Goal: Feedback & Contribution: Submit feedback/report problem

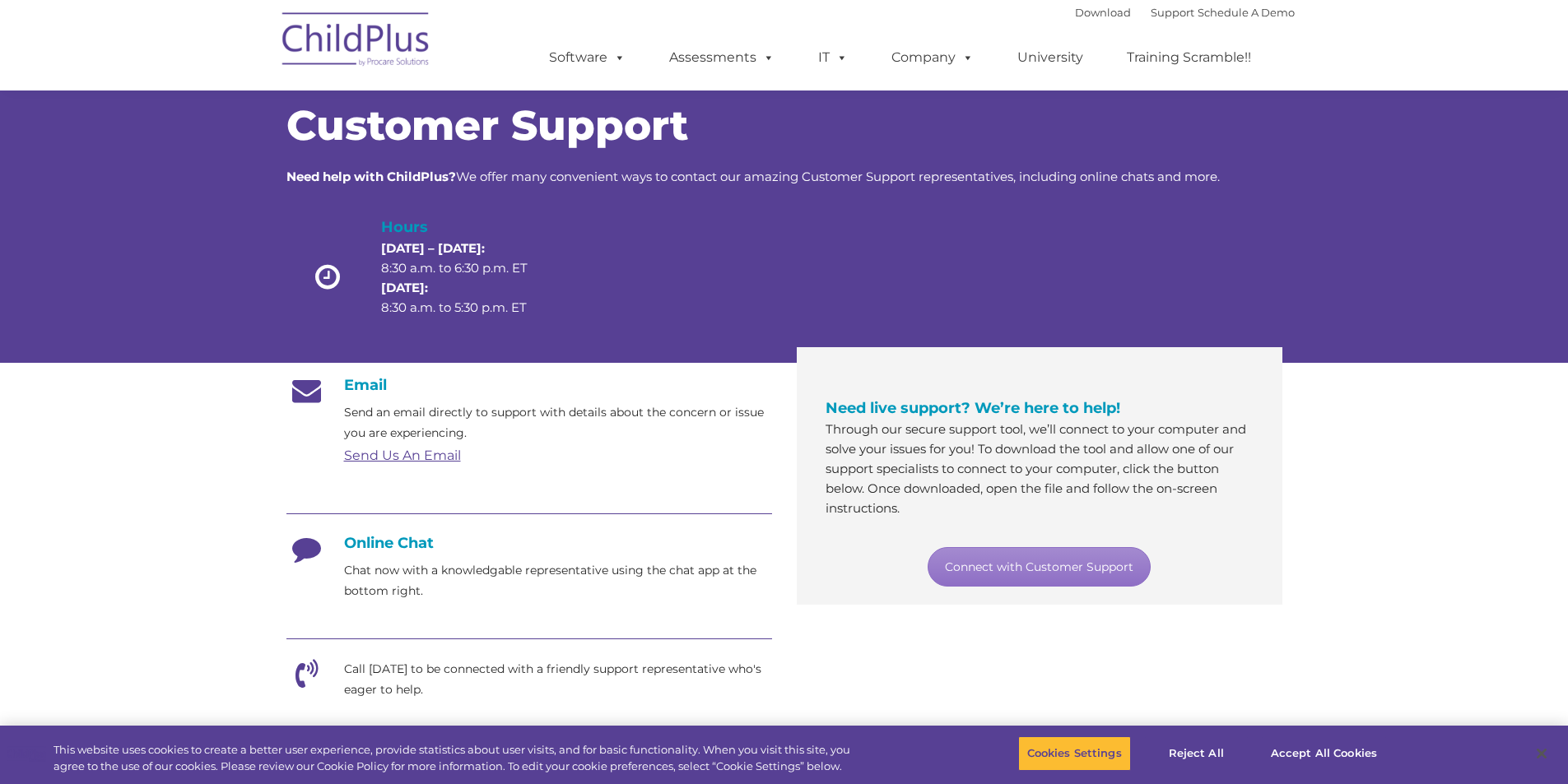
scroll to position [6, 0]
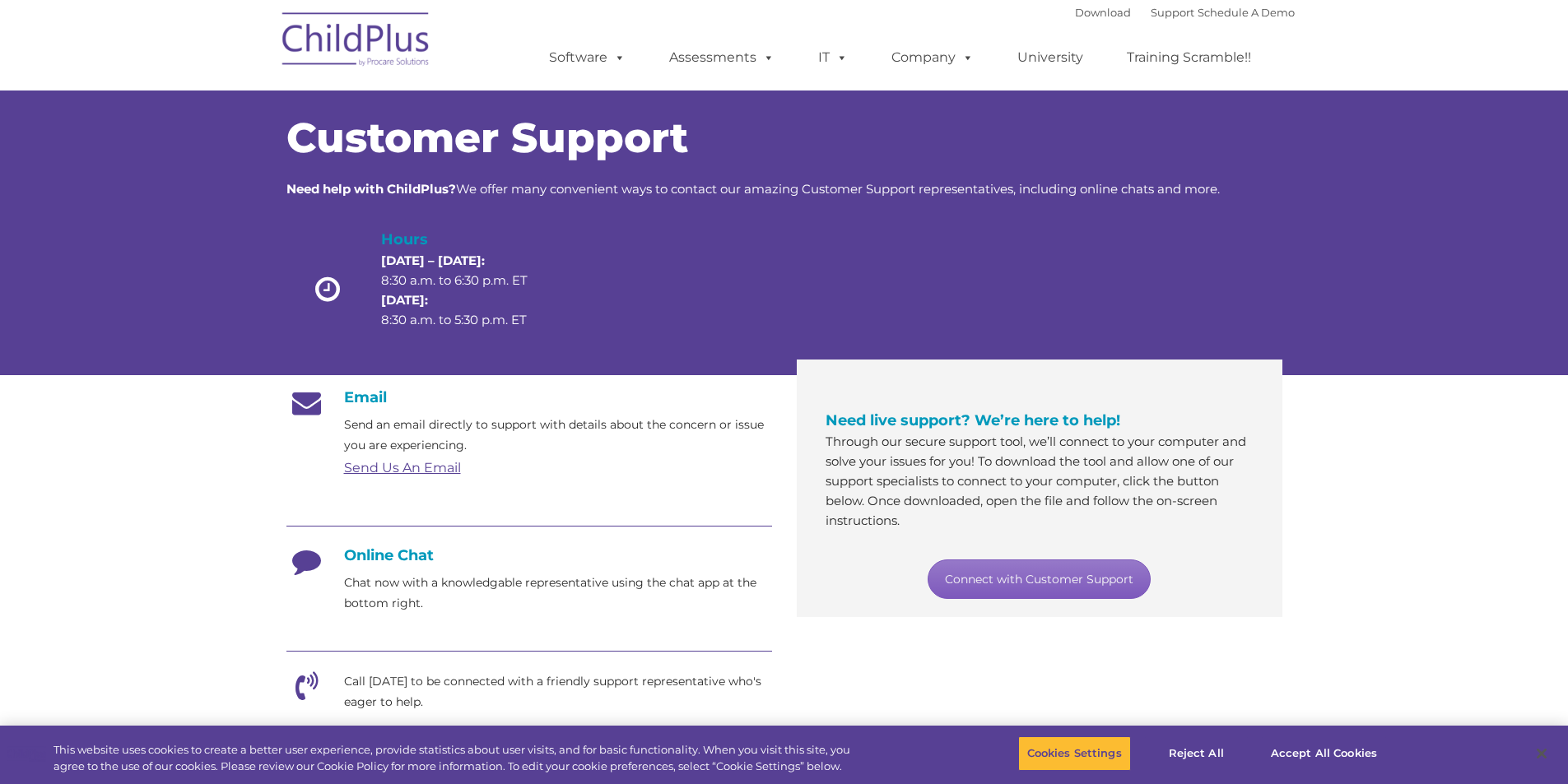
click at [1052, 574] on link "Connect with Customer Support" at bounding box center [1039, 579] width 223 height 40
click at [1274, 749] on button "Accept All Cookies" at bounding box center [1324, 753] width 124 height 35
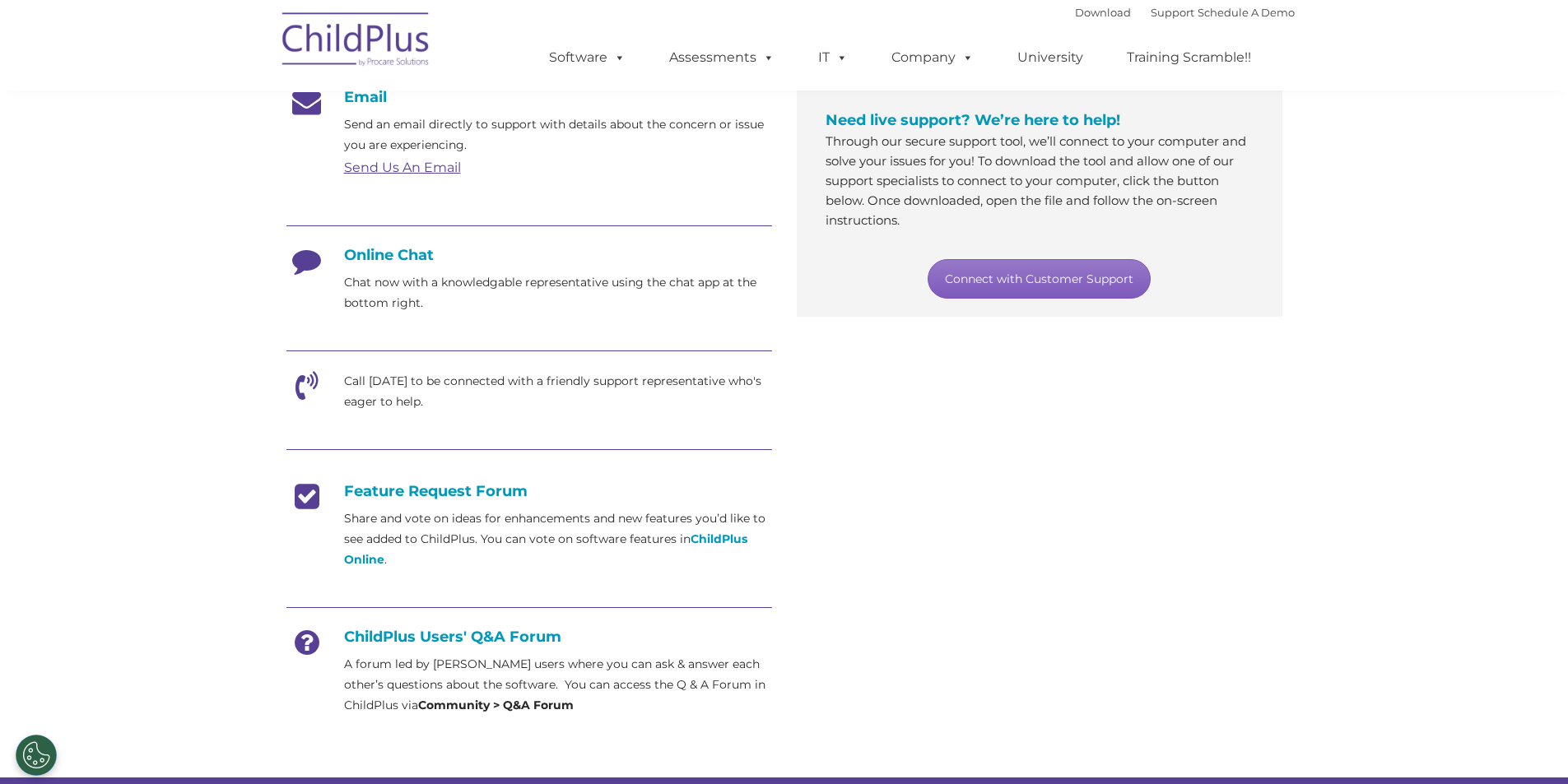
scroll to position [0, 0]
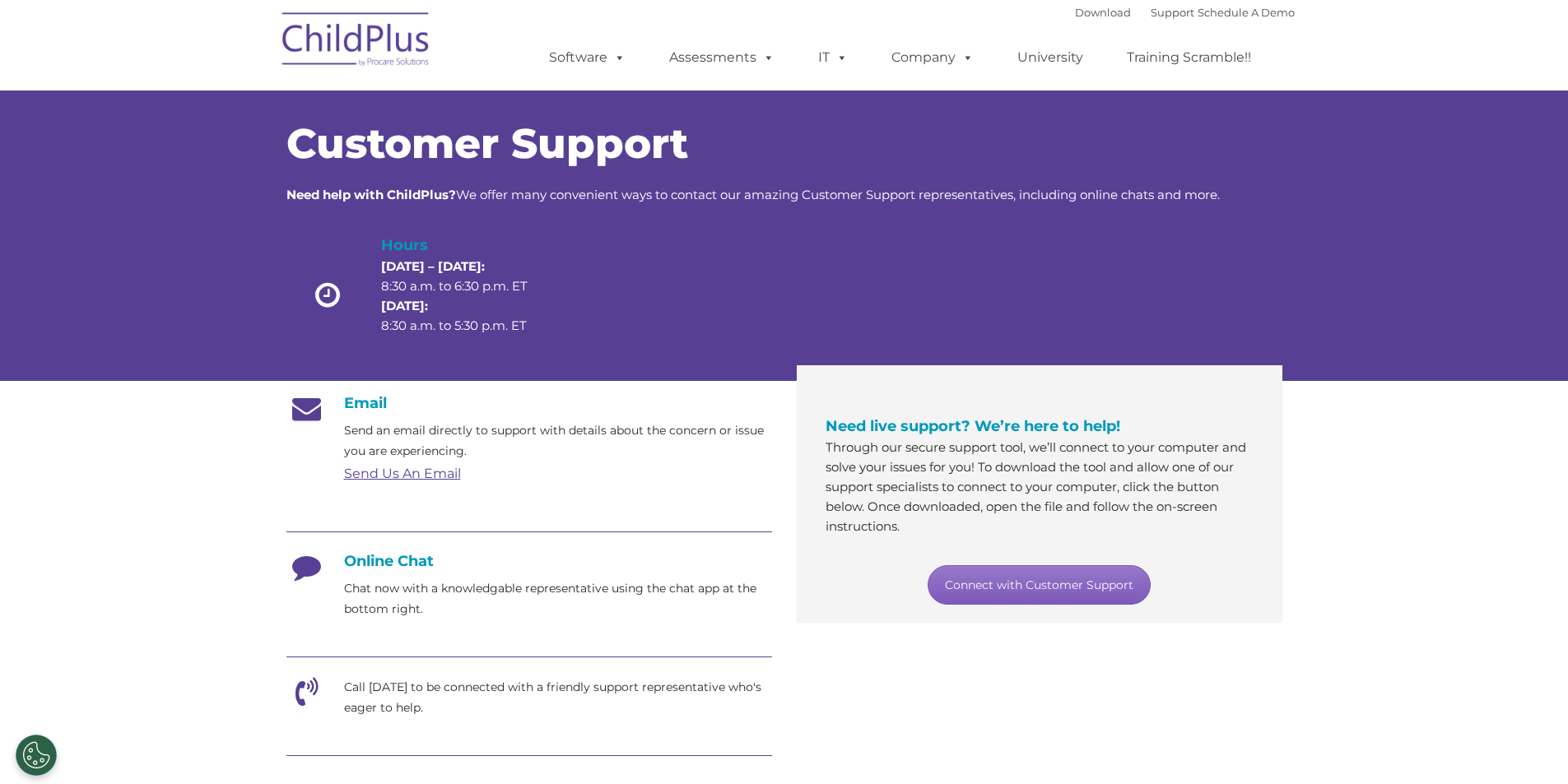
click at [1033, 575] on link "Connect with Customer Support" at bounding box center [1039, 585] width 223 height 40
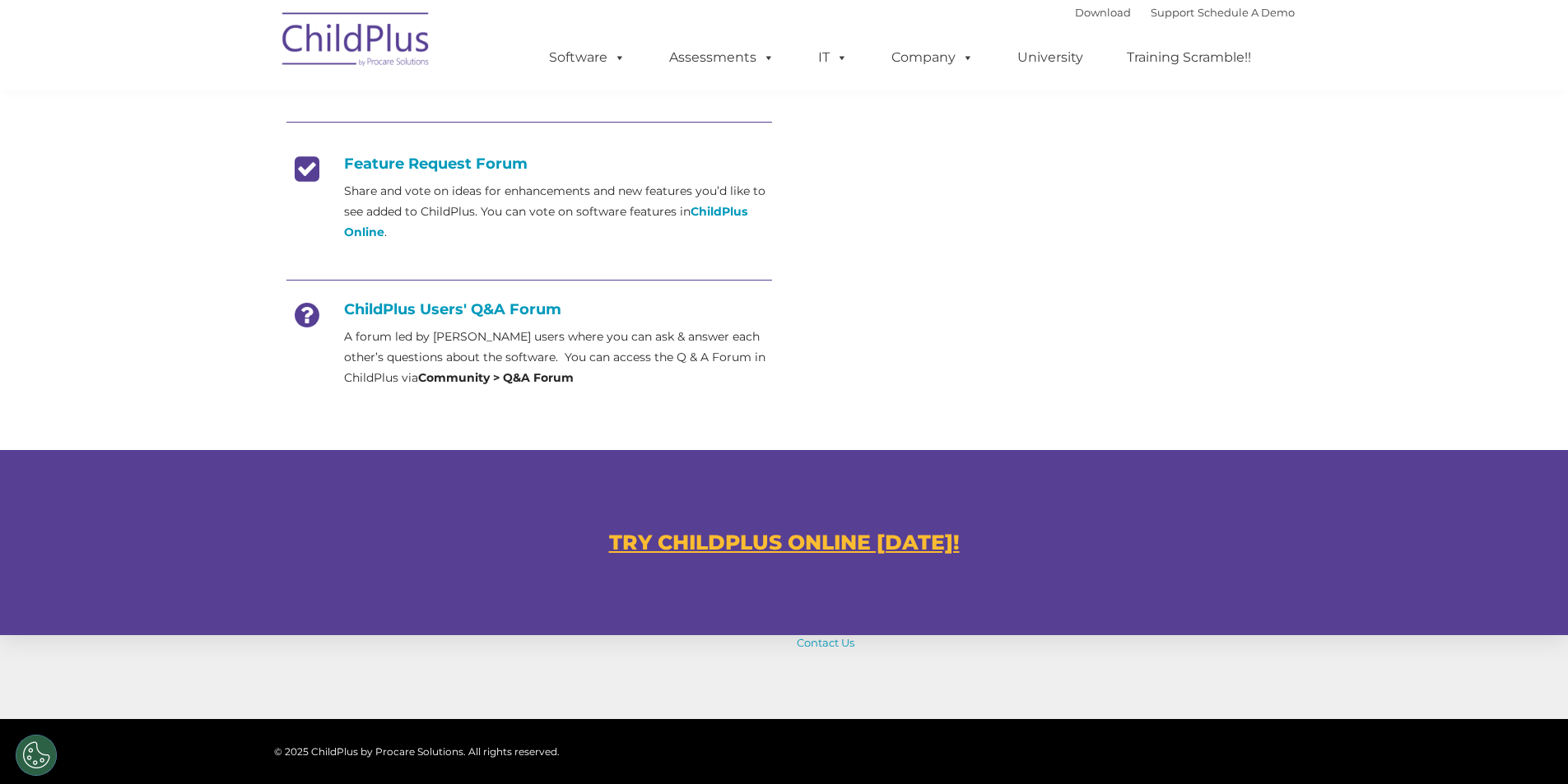
scroll to position [836, 0]
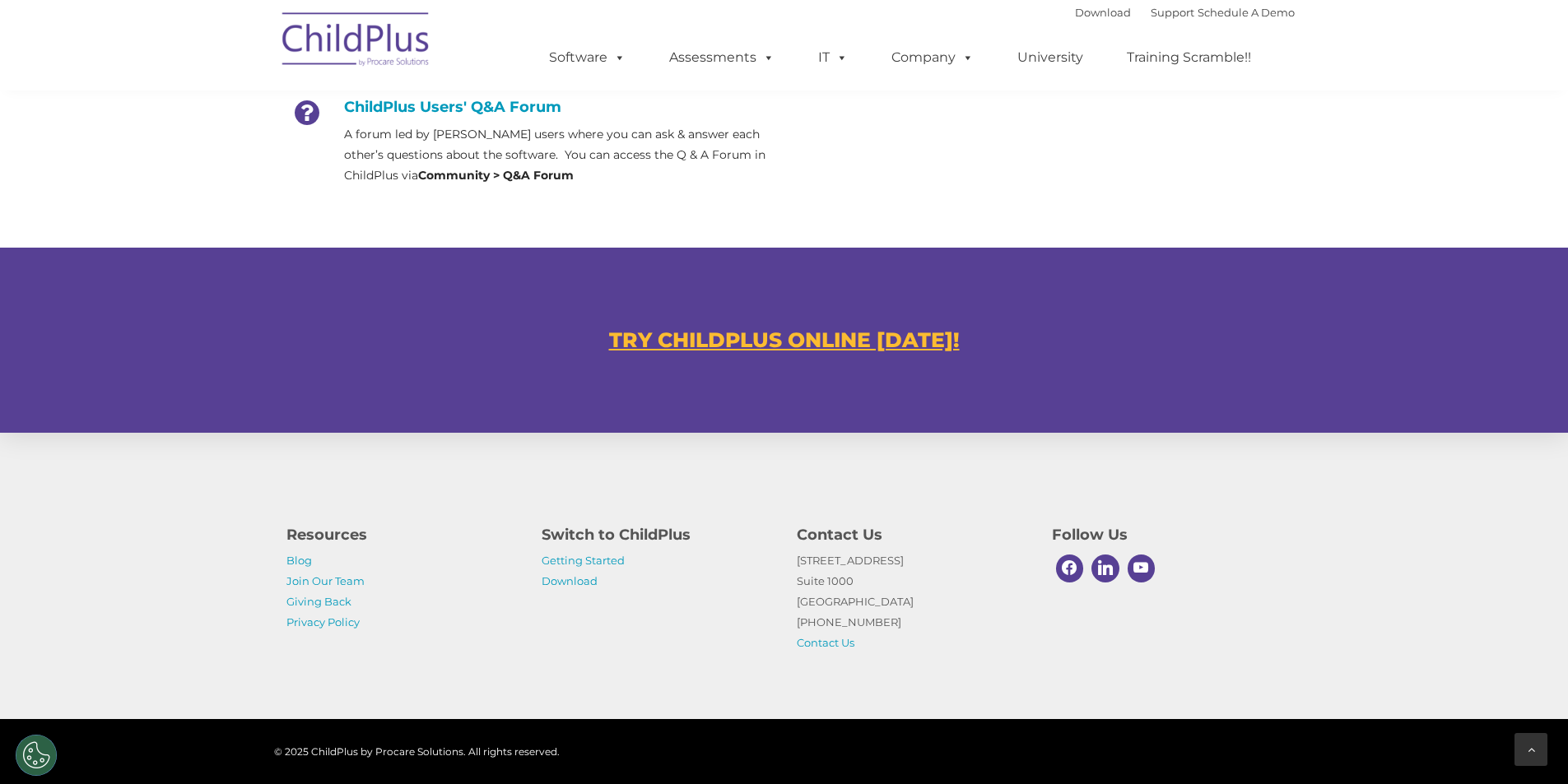
click at [1542, 749] on div at bounding box center [1531, 749] width 33 height 33
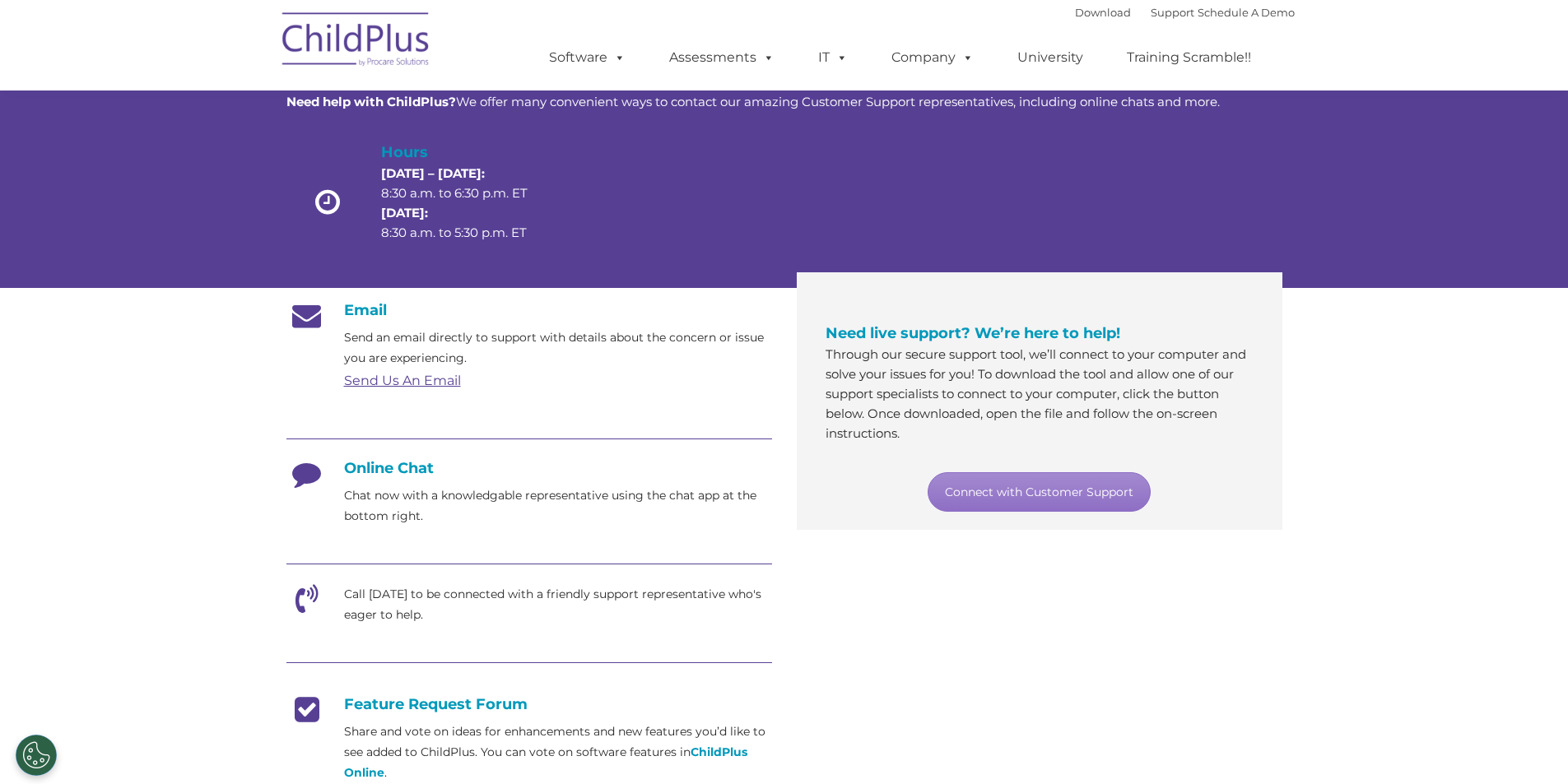
scroll to position [0, 0]
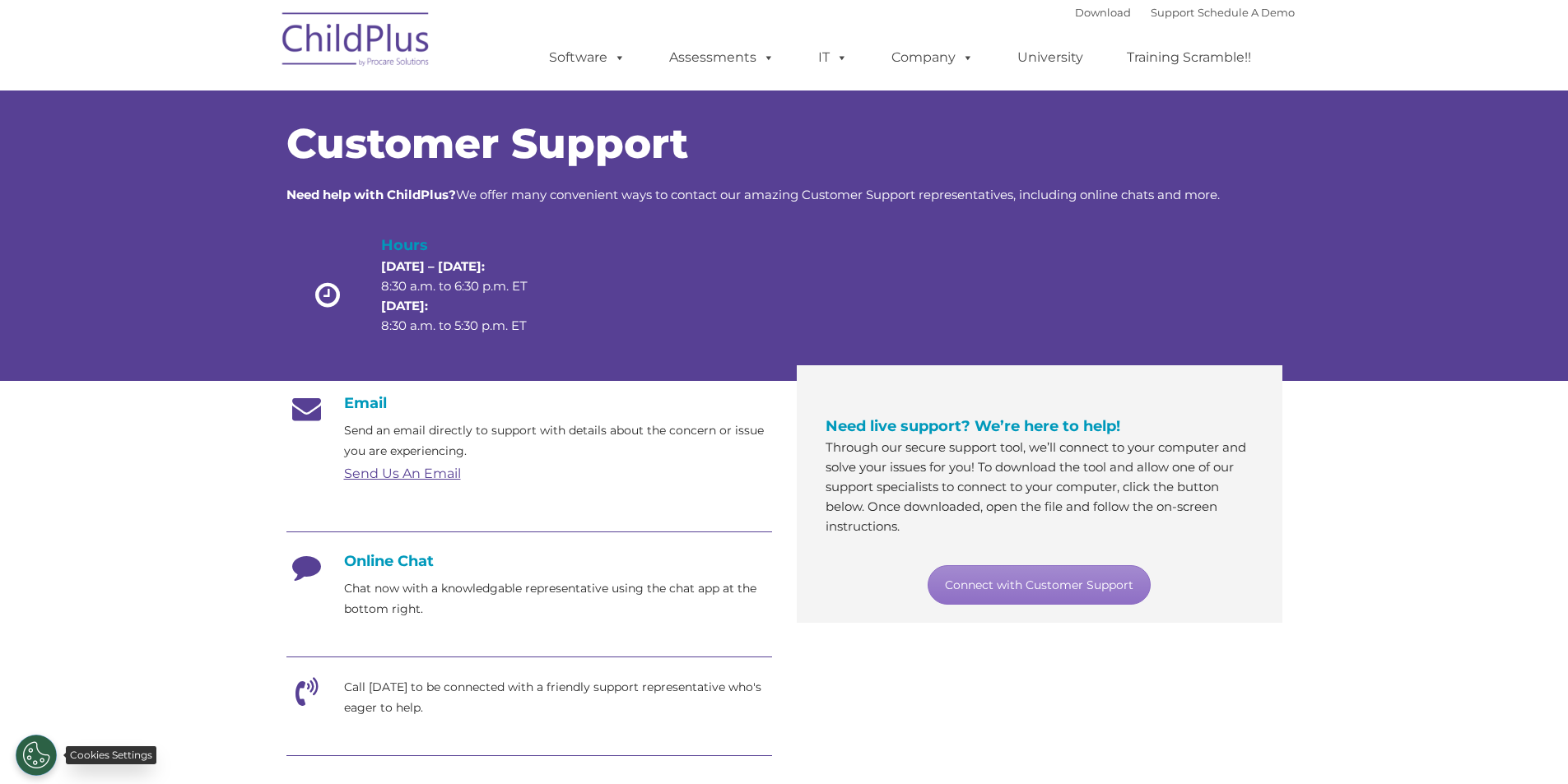
click at [27, 749] on button "Cookies Settings" at bounding box center [36, 755] width 41 height 41
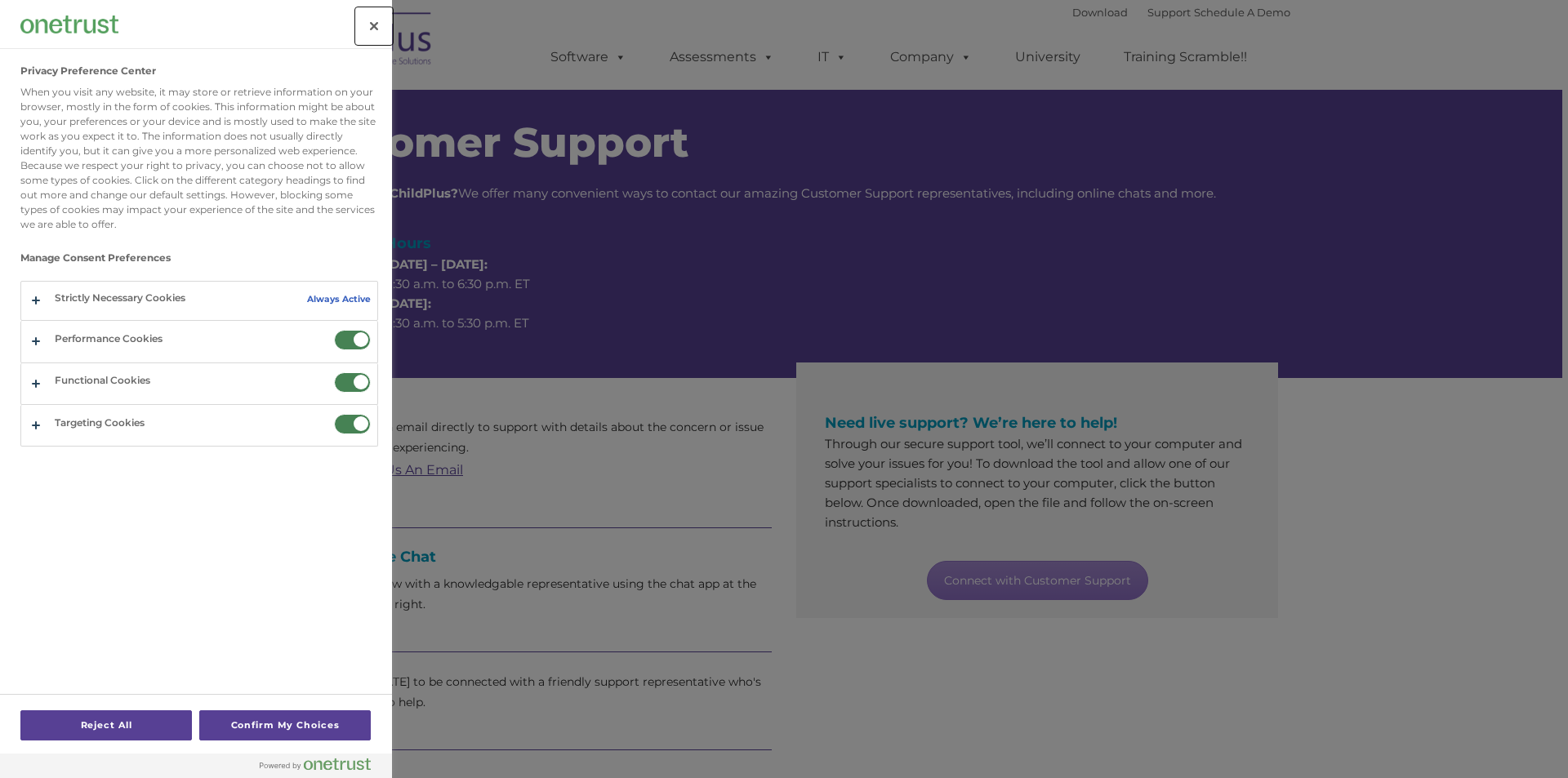
click at [361, 29] on button "Close" at bounding box center [374, 26] width 36 height 36
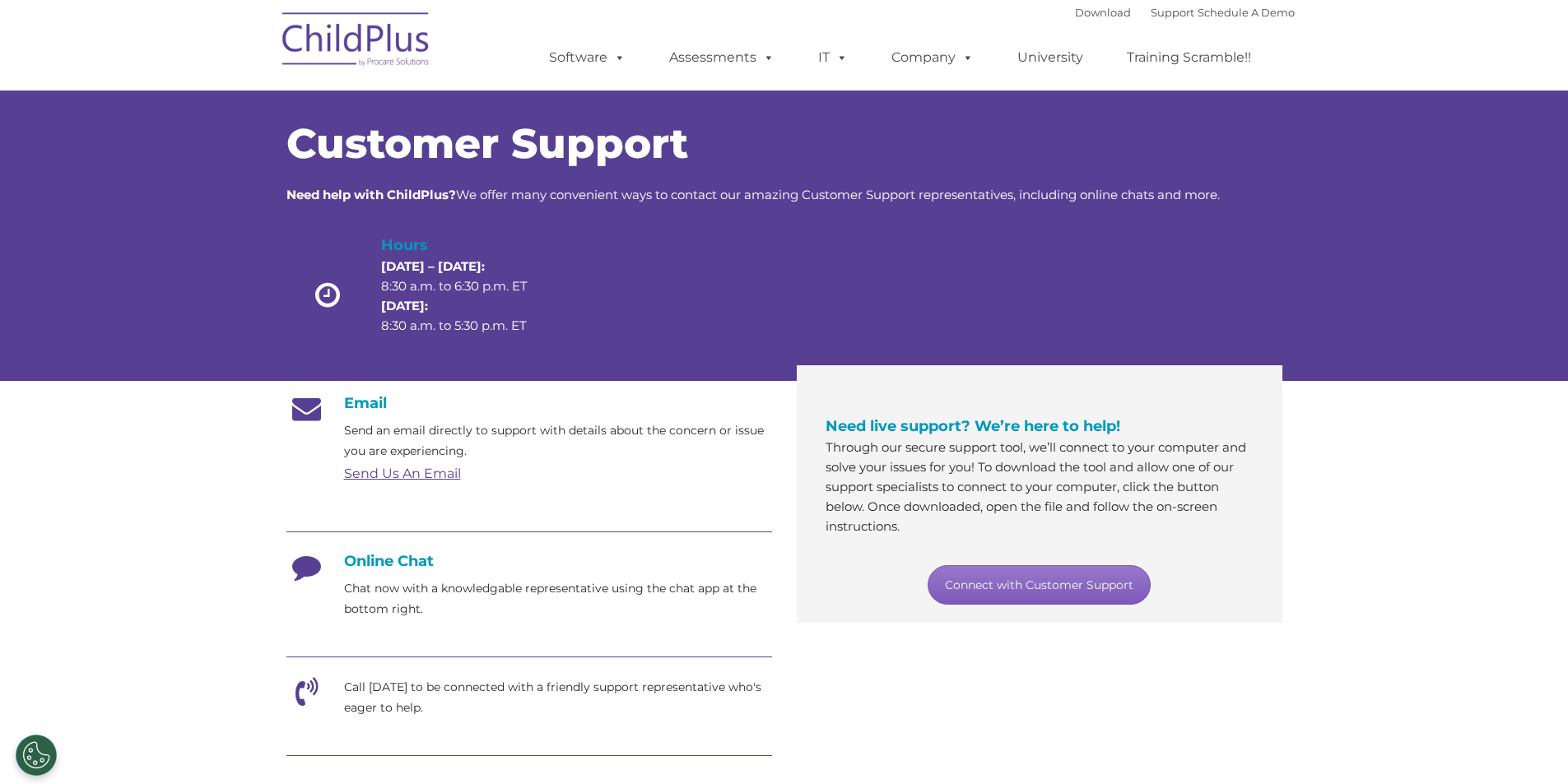
click at [1030, 574] on link "Connect with Customer Support" at bounding box center [1039, 585] width 223 height 40
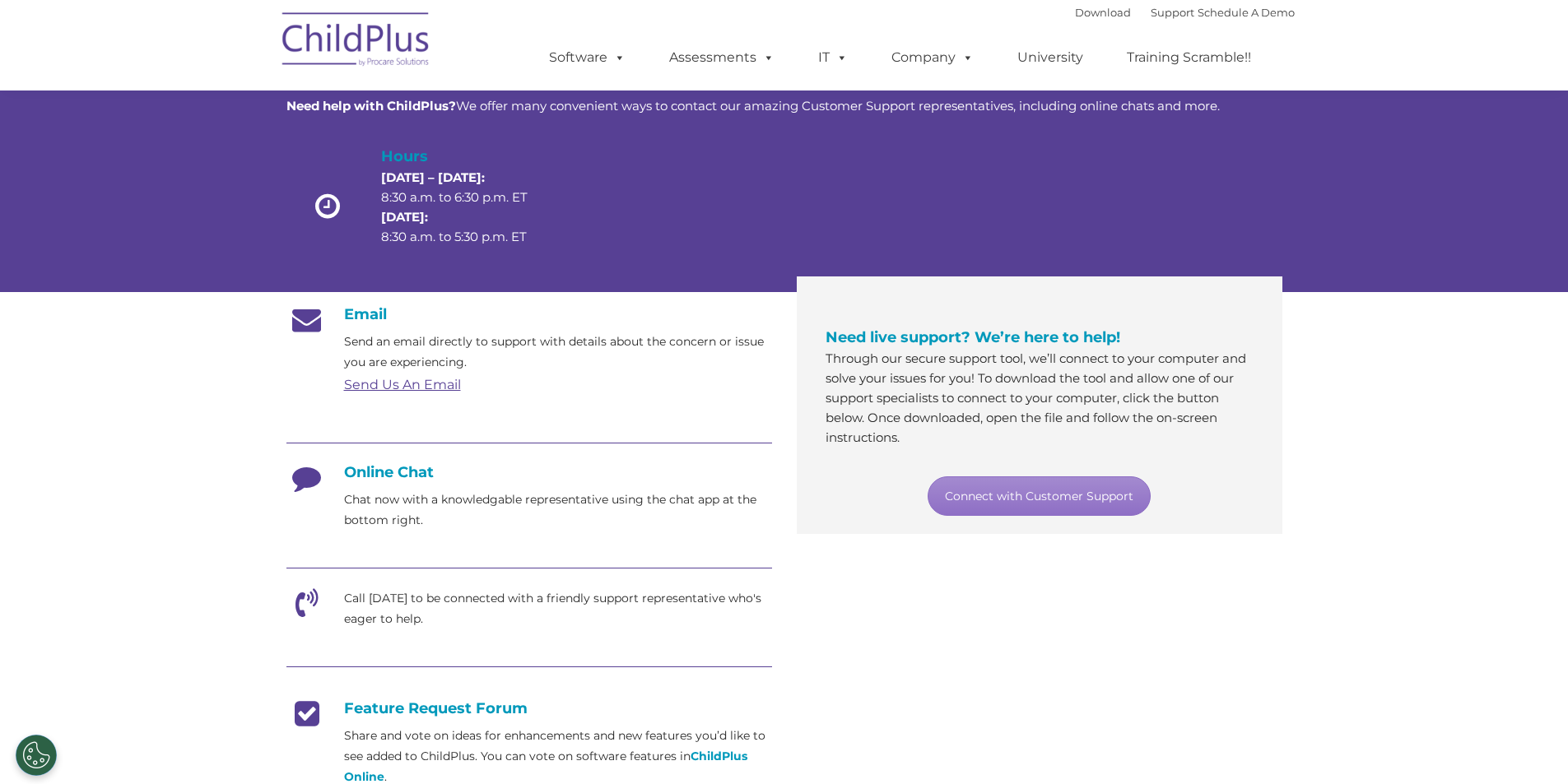
scroll to position [75, 0]
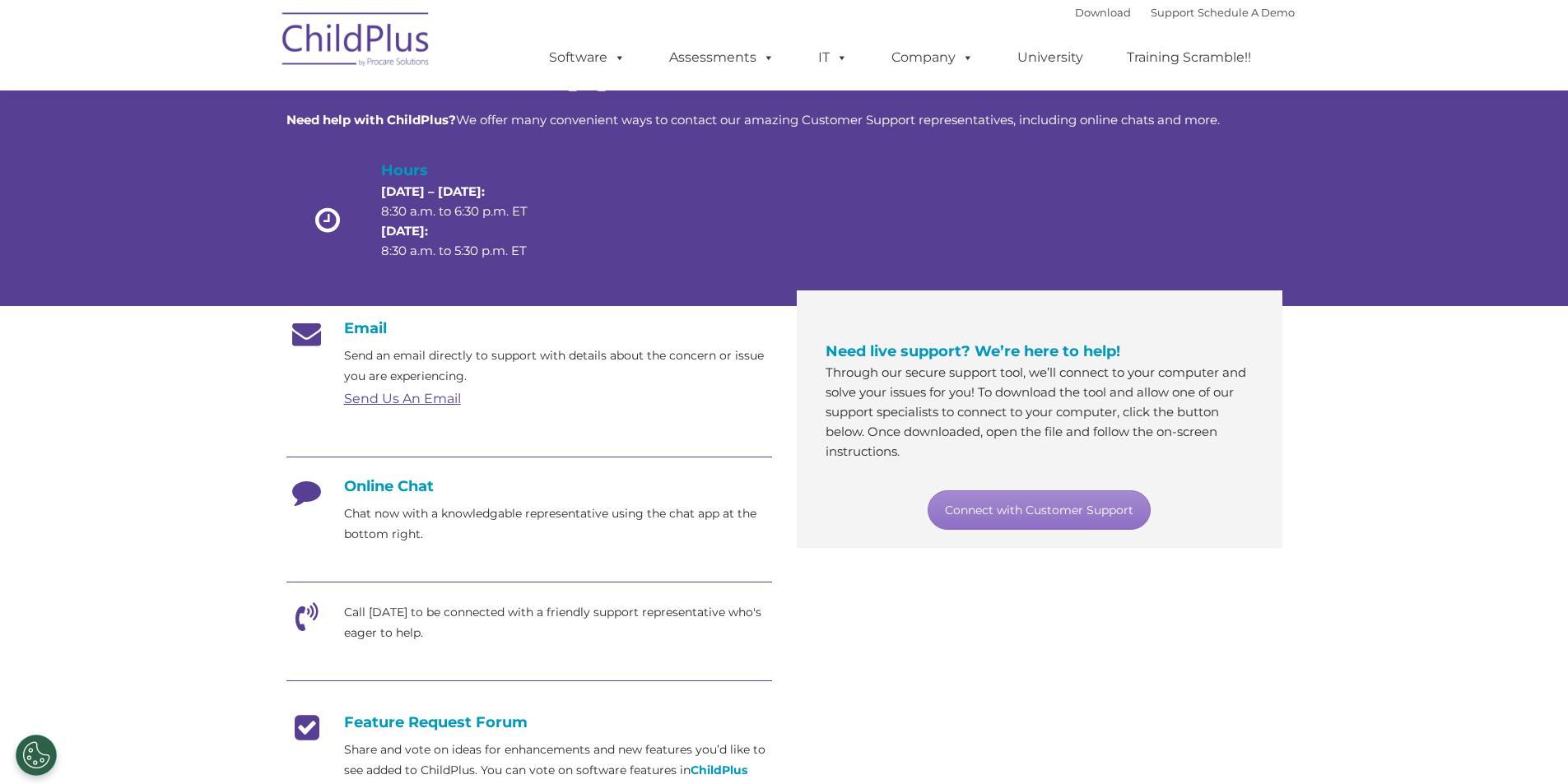
click at [1502, 729] on section "Customer Support Need help with ChildPlus? We offer many convenient ways to con…" at bounding box center [784, 559] width 1568 height 1268
click at [1093, 500] on link "Connect with Customer Support" at bounding box center [1039, 510] width 223 height 40
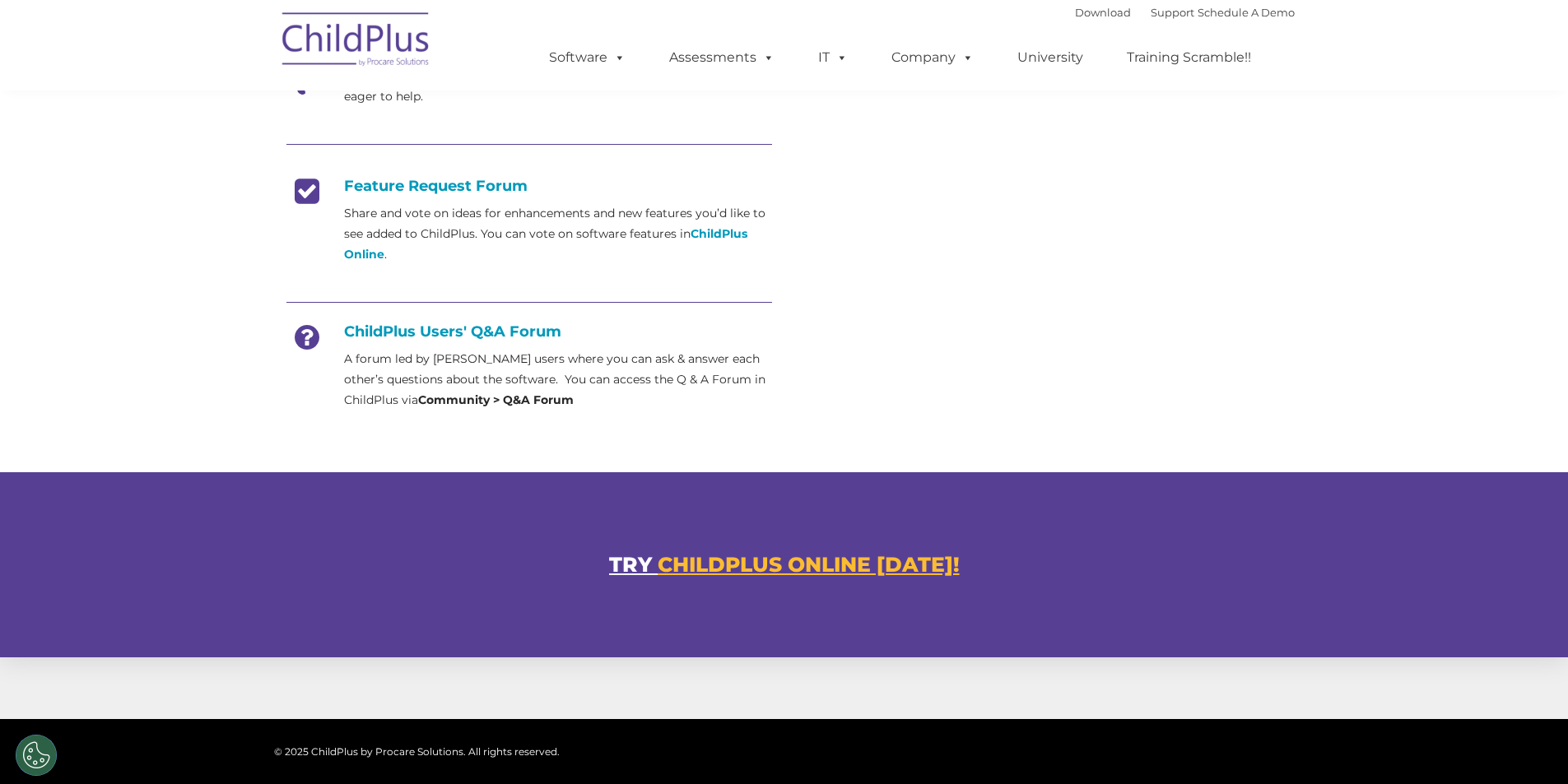
scroll to position [860, 0]
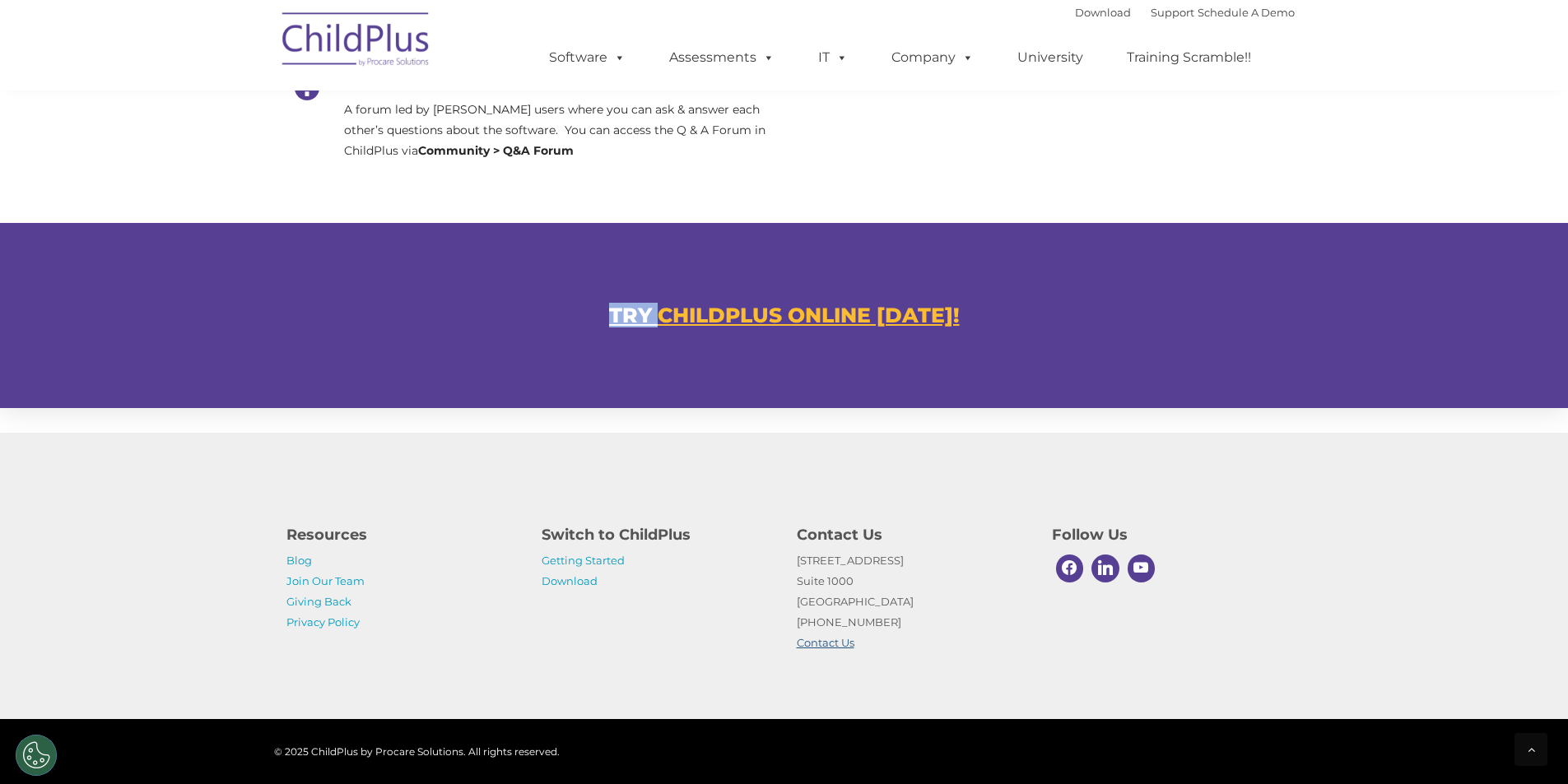
click at [829, 647] on link "Contact Us" at bounding box center [826, 643] width 58 height 14
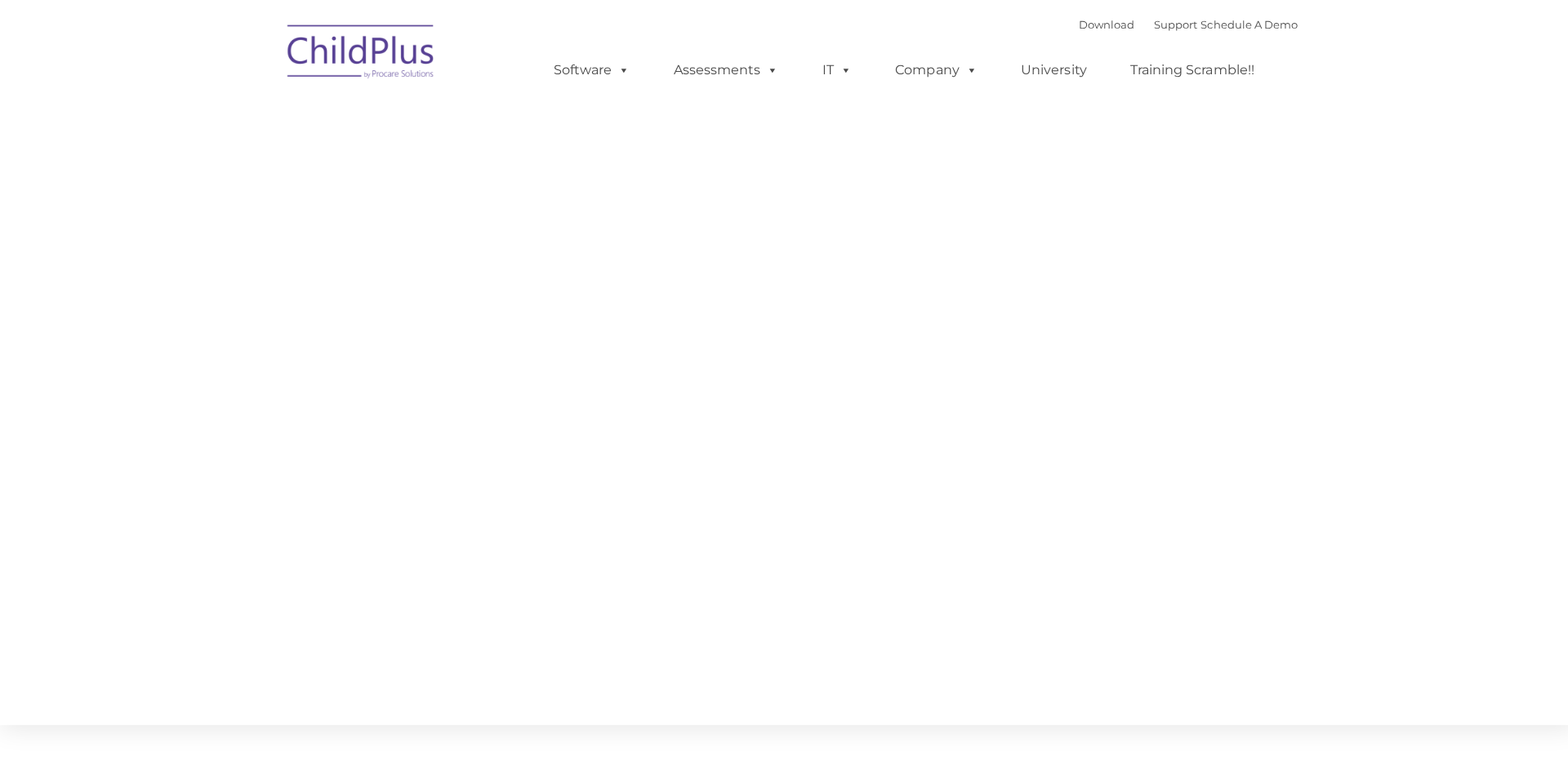
type input ""
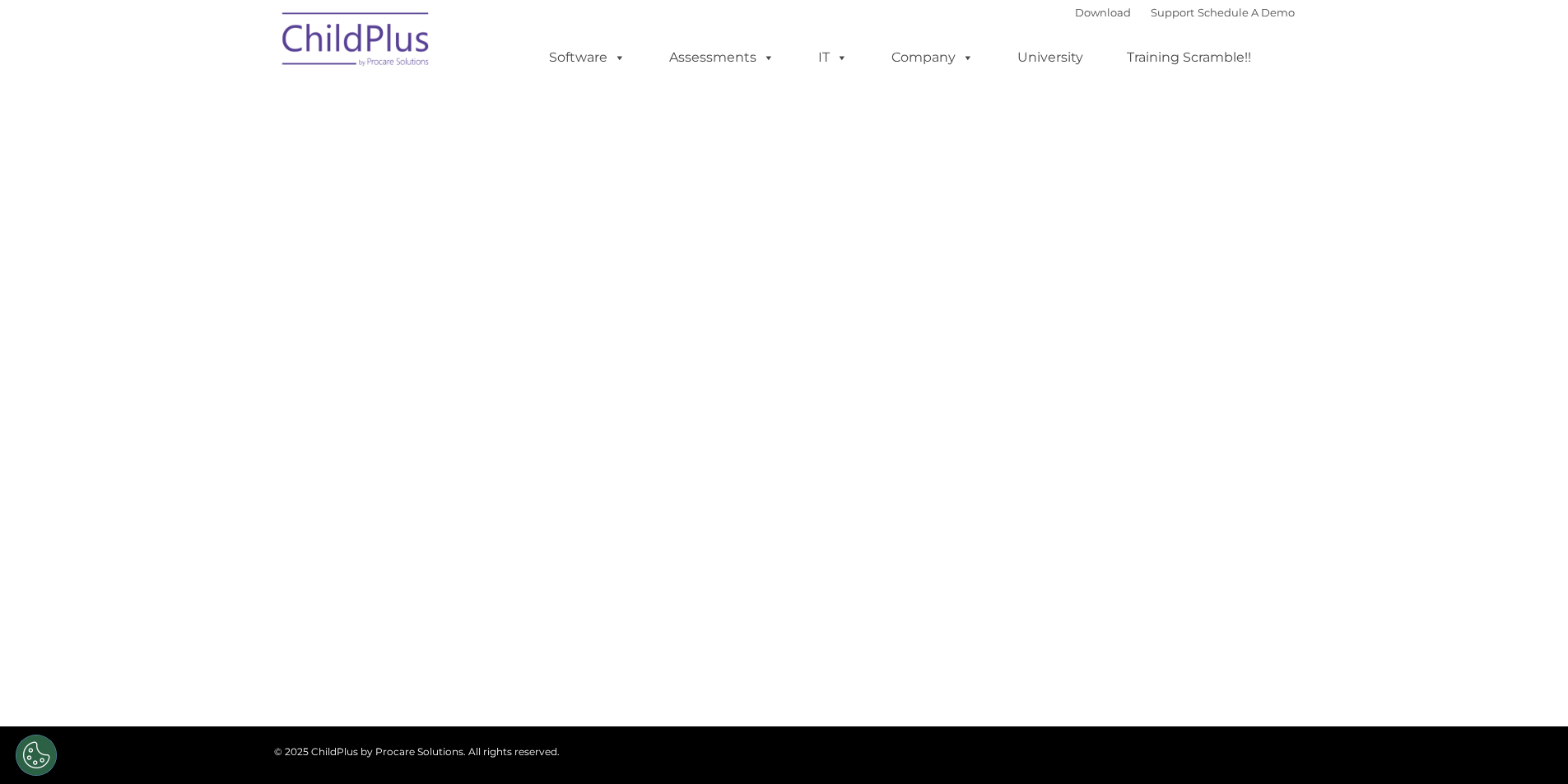
select select "MEDIUM"
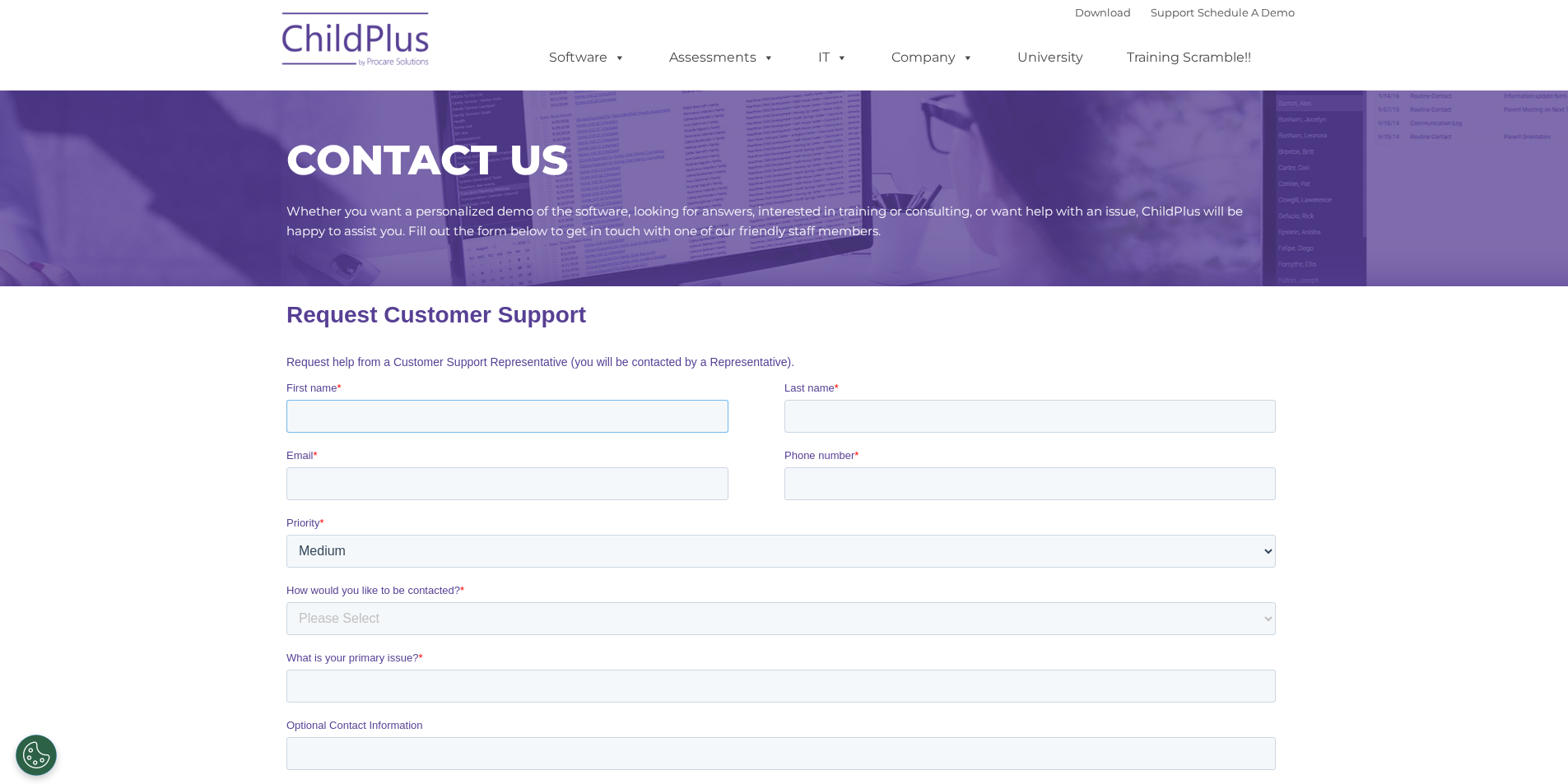
click at [668, 421] on input "First name *" at bounding box center [507, 416] width 442 height 33
type input "Kayla"
type input "DaRosa"
type input "kdarosa@triumphinc.org"
click at [478, 468] on div "Email * kdarosa@triumphinc.org" at bounding box center [535, 474] width 498 height 53
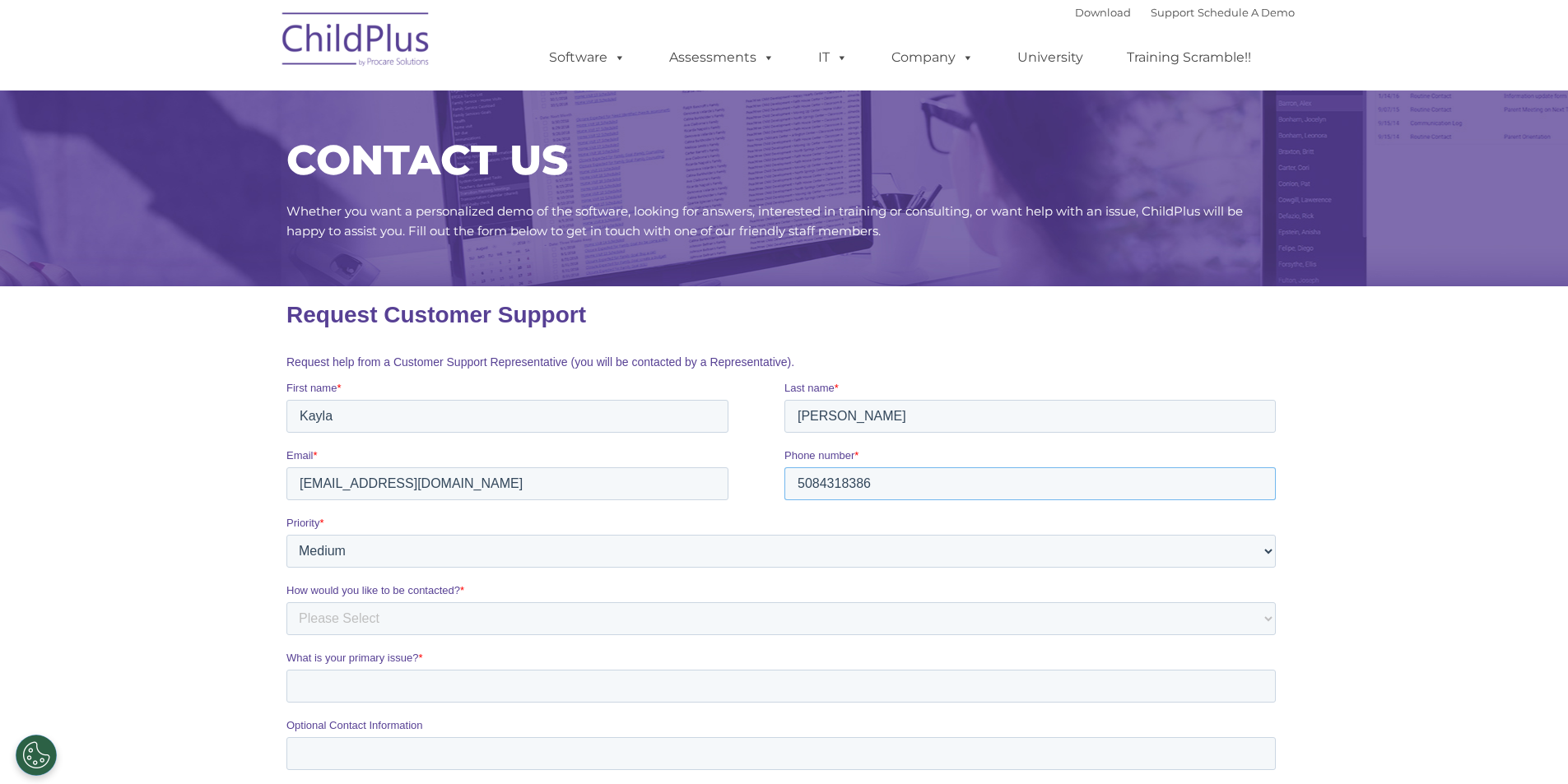
click at [925, 493] on input "5084318386" at bounding box center [1029, 484] width 492 height 33
type input "5088225388"
click at [652, 557] on select "Please Select Low Medium High" at bounding box center [781, 551] width 990 height 33
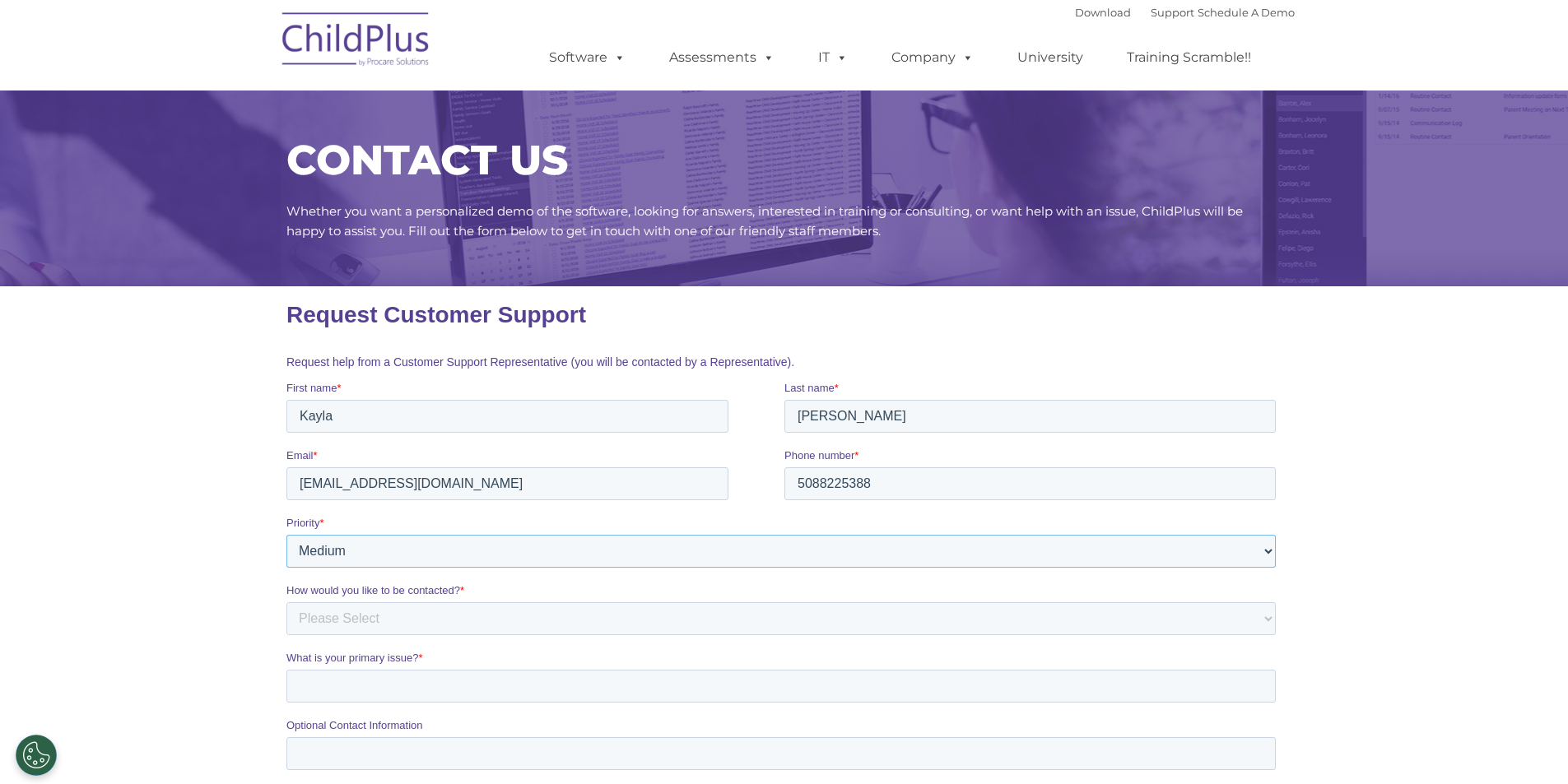
select select "HIGH"
click at [286, 535] on select "Please Select Low Medium High" at bounding box center [781, 551] width 990 height 33
click at [661, 610] on select "Please Select Phone Email" at bounding box center [781, 619] width 990 height 33
select select "Email"
click at [286, 602] on select "Please Select Phone Email" at bounding box center [781, 619] width 990 height 33
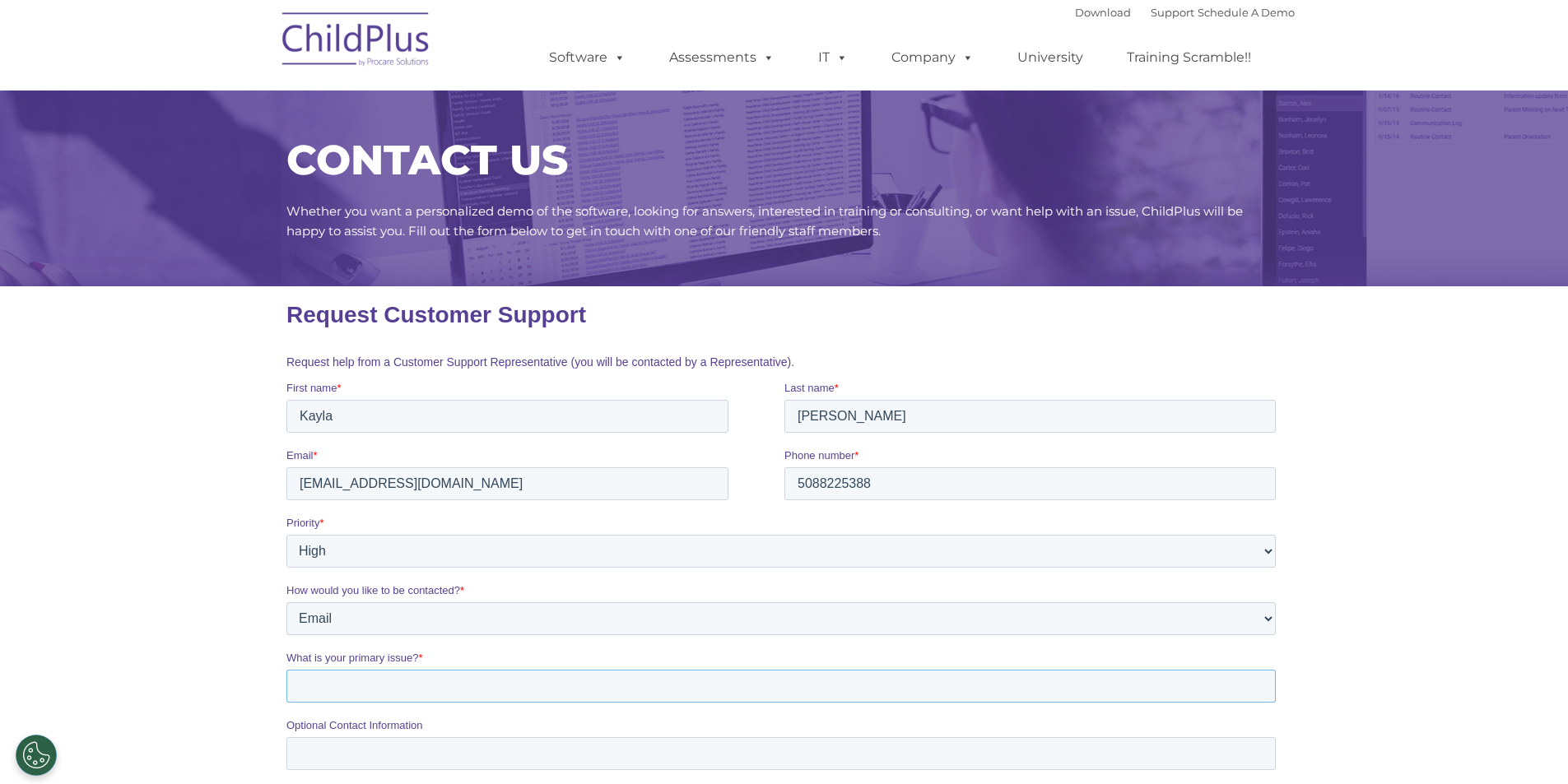
click at [643, 686] on input "What is your primary issue? *" at bounding box center [781, 686] width 990 height 33
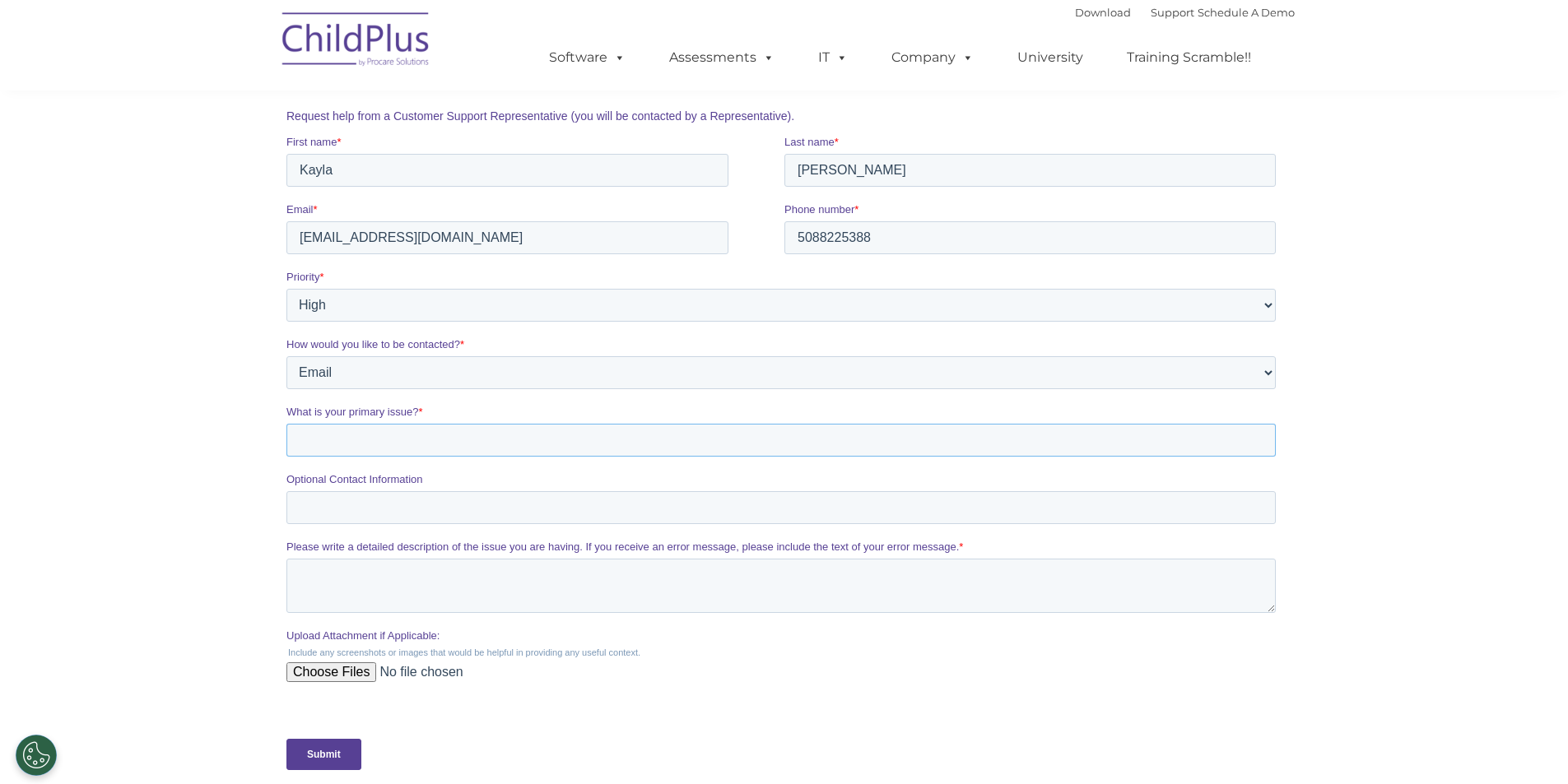
scroll to position [247, 0]
click at [506, 433] on input "What is your primary issue? *" at bounding box center [781, 439] width 990 height 33
paste input "The server returned an error code: undefined"
click at [548, 443] on input "I can not log into the online version it says The server returned an error code…" at bounding box center [781, 439] width 990 height 33
click at [871, 445] on input "I can not log into the online version it says "The server returned an error cod…" at bounding box center [781, 439] width 990 height 33
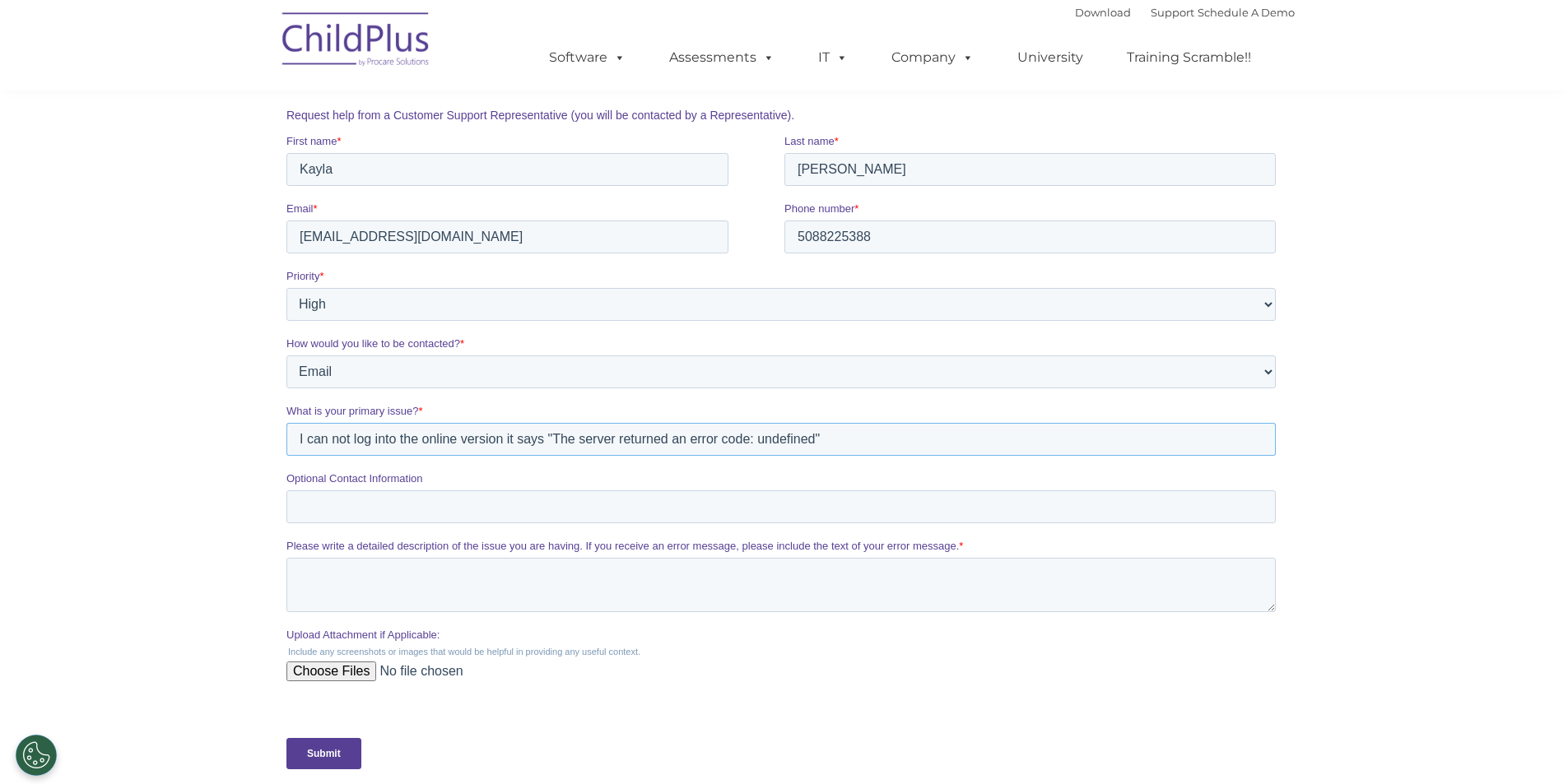
type input "I can not log into the online version it says "The server returned an error cod…"
click at [759, 599] on textarea "Please write a detailed description of the issue you are having. If you receive…" at bounding box center [781, 585] width 990 height 54
type textarea "I am not able to log into the online version. Error code"
click at [324, 681] on input "Upload Attachment if Applicable:" at bounding box center [781, 678] width 990 height 33
type input "C:\fakepath\error code.jpg"
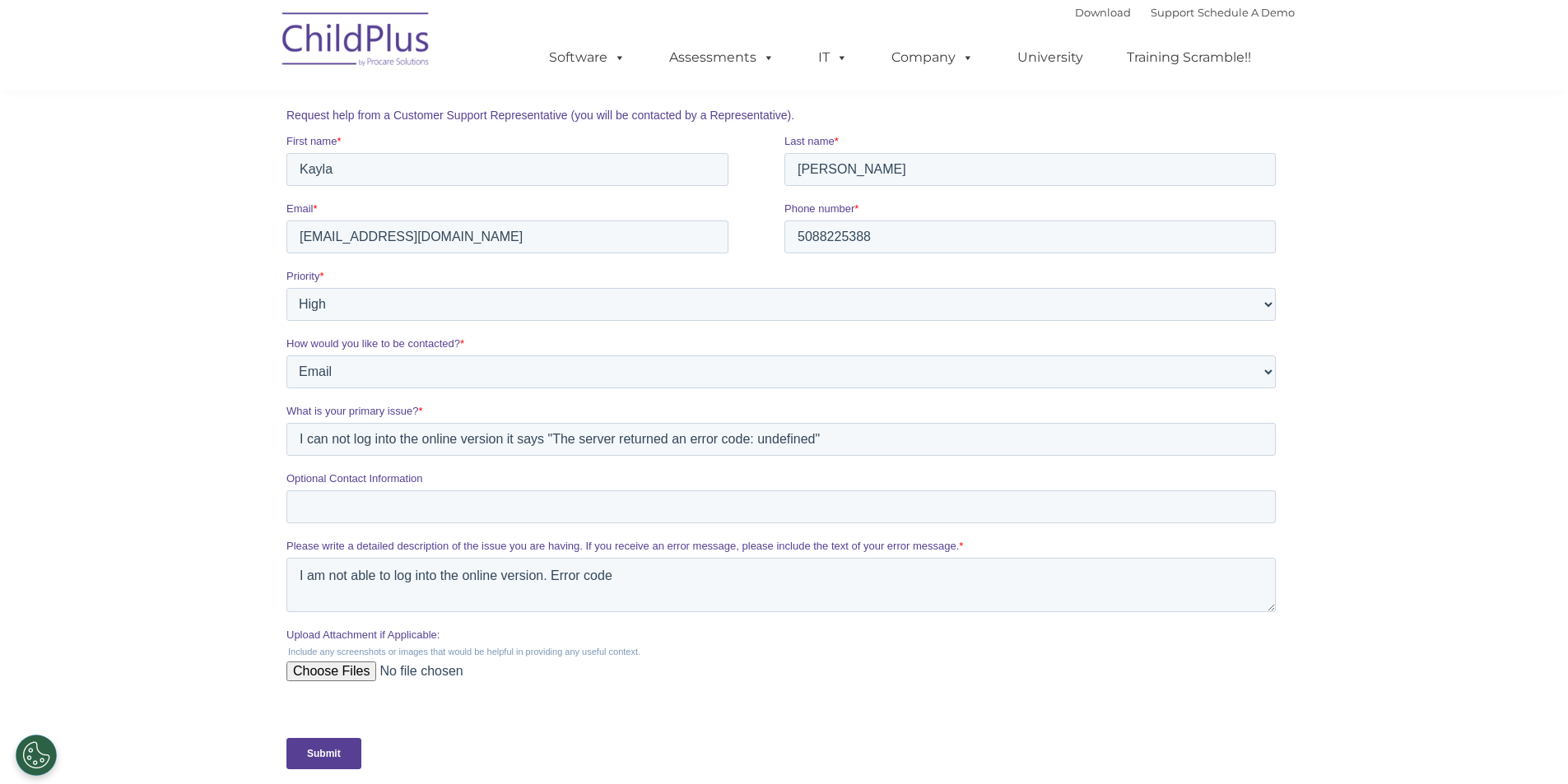
click at [347, 754] on input "Submit" at bounding box center [323, 753] width 75 height 31
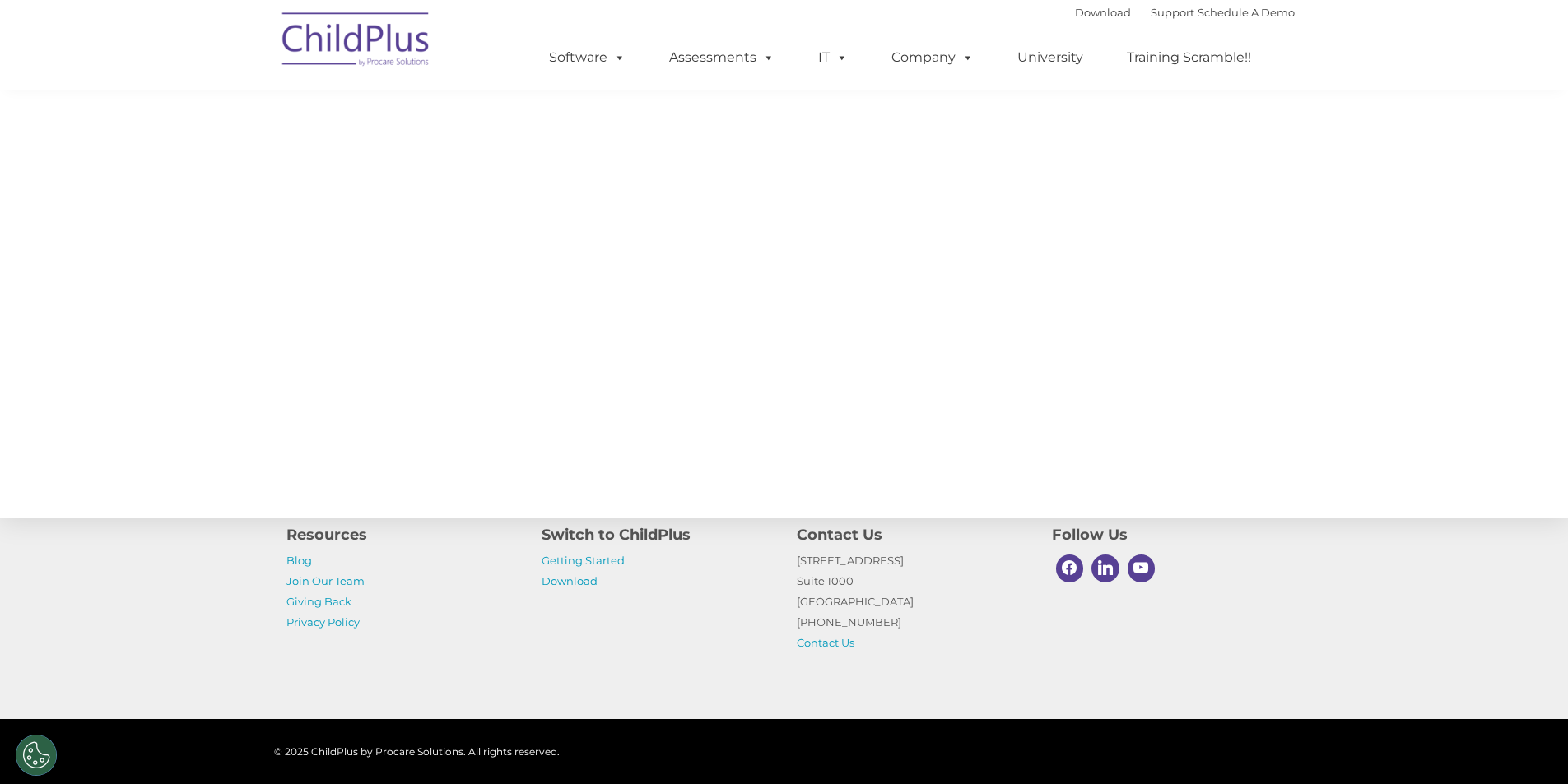
scroll to position [0, 0]
